Goal: Register for event/course

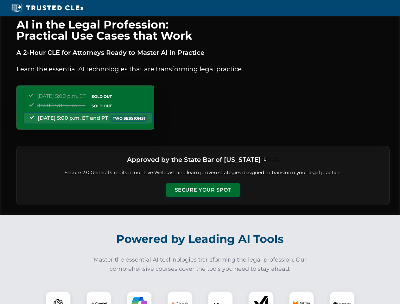
click at [202, 190] on button "Secure Your Spot" at bounding box center [203, 190] width 74 height 15
click at [58, 297] on img at bounding box center [58, 304] width 18 height 18
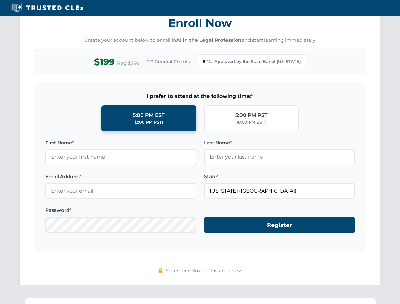
scroll to position [617, 0]
